Goal: Find specific page/section: Find specific page/section

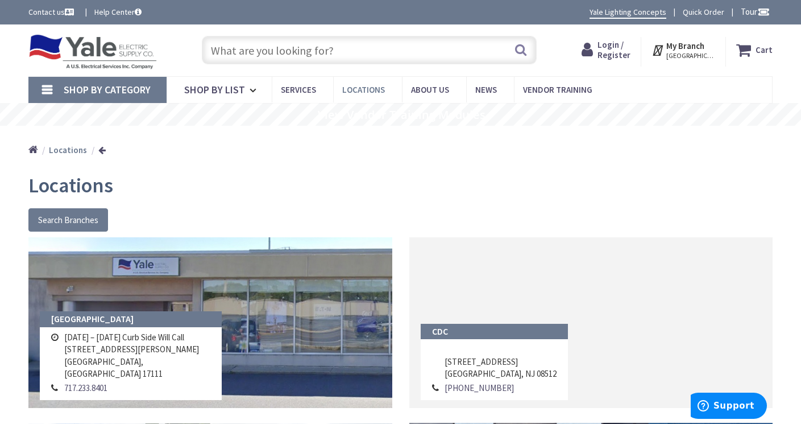
click at [357, 83] on link "Locations" at bounding box center [367, 90] width 69 height 26
click at [353, 86] on span "Locations" at bounding box center [363, 89] width 43 height 11
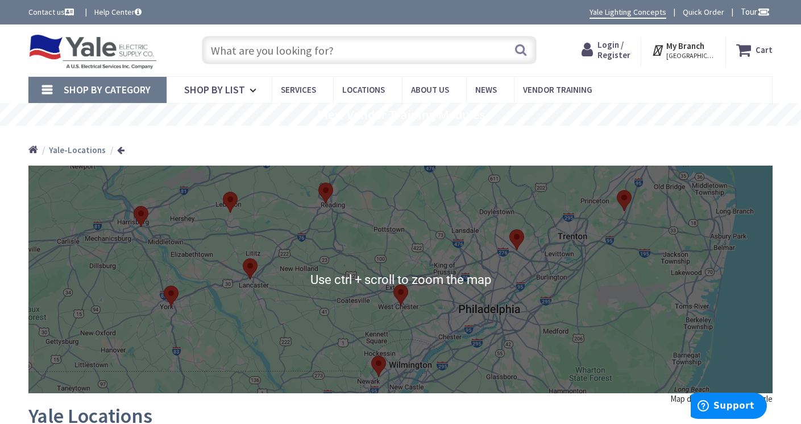
click at [456, 286] on div at bounding box center [400, 280] width 745 height 228
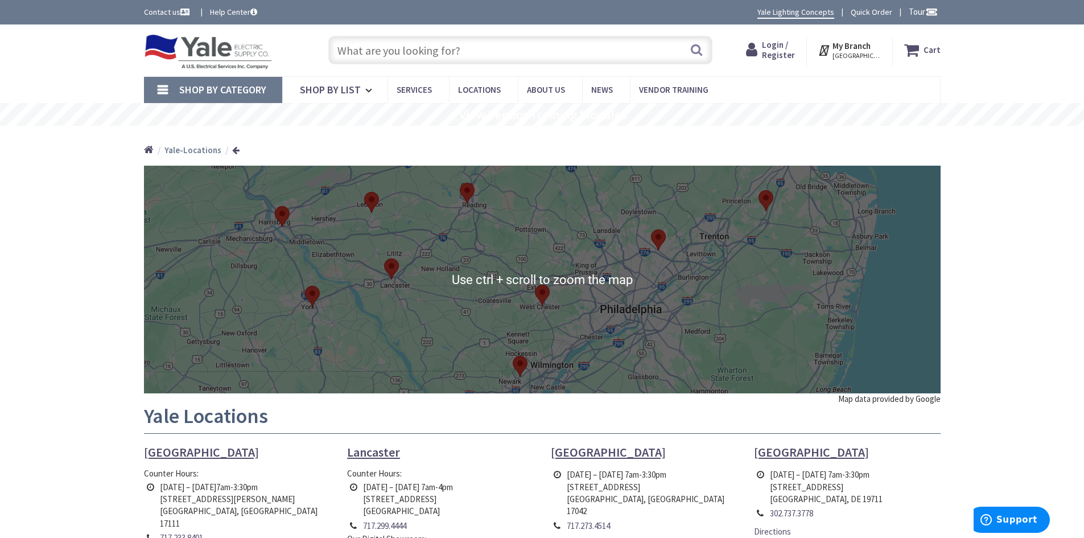
click at [614, 285] on div at bounding box center [542, 280] width 796 height 228
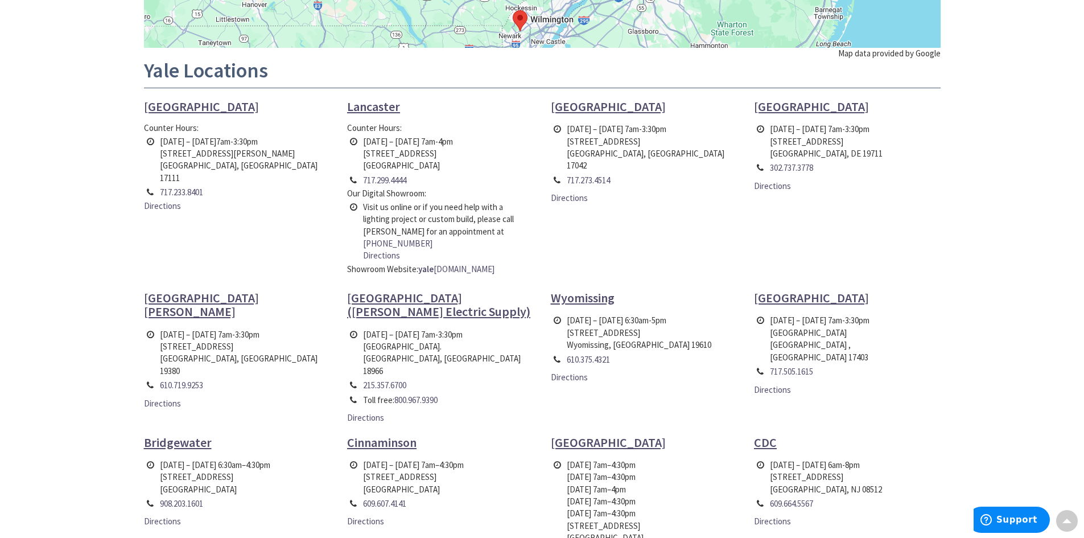
scroll to position [398, 0]
